Goal: Task Accomplishment & Management: Complete application form

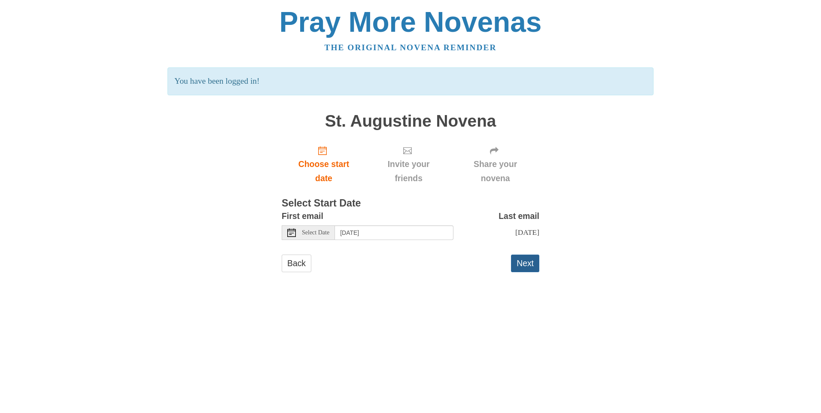
click at [524, 272] on button "Next" at bounding box center [525, 263] width 28 height 18
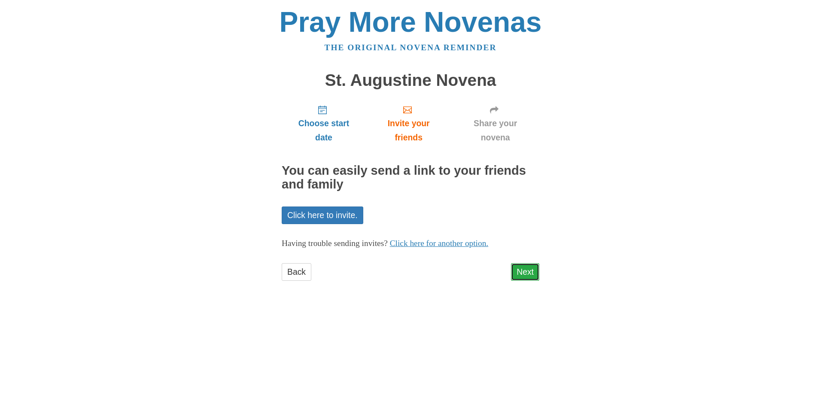
click at [528, 270] on link "Next" at bounding box center [525, 272] width 28 height 18
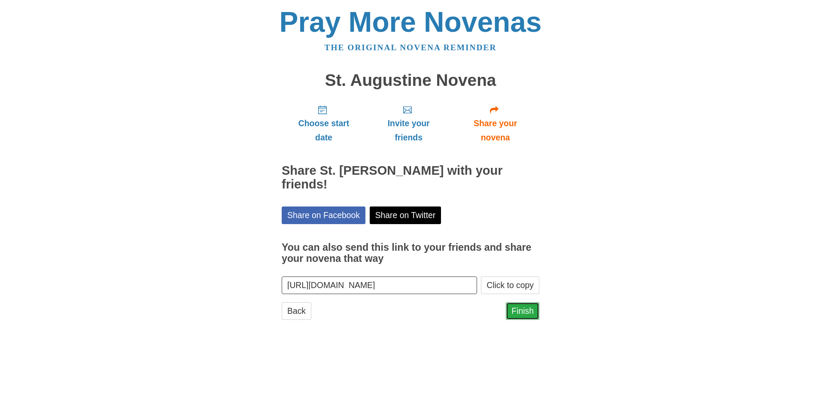
click at [527, 310] on link "Finish" at bounding box center [522, 311] width 33 height 18
